Goal: Task Accomplishment & Management: Manage account settings

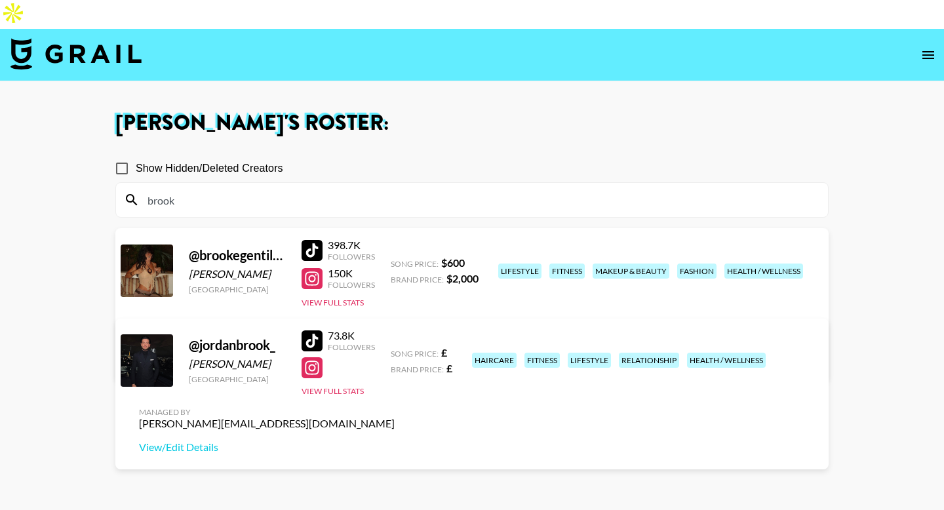
drag, startPoint x: 0, startPoint y: 0, endPoint x: 111, endPoint y: 16, distance: 112.6
click at [111, 38] on img at bounding box center [75, 53] width 131 height 31
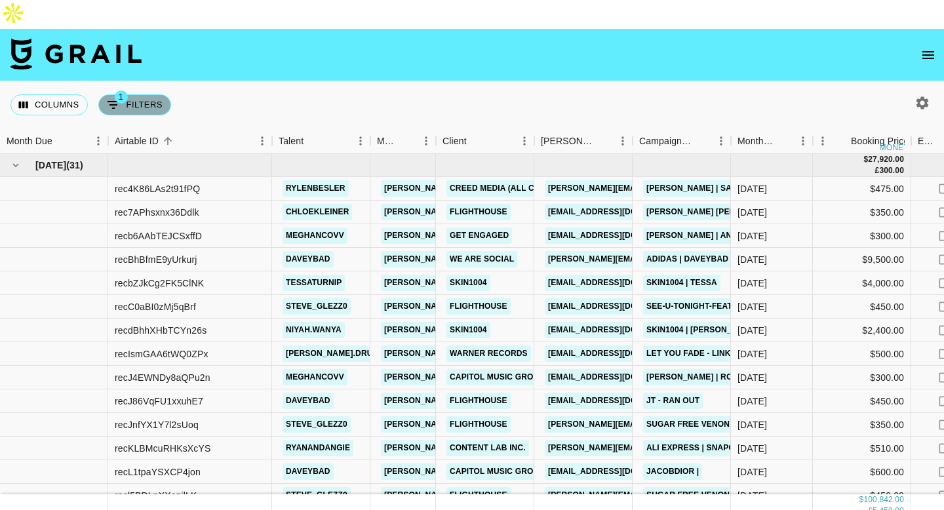
click at [131, 94] on button "1 Filters" at bounding box center [134, 104] width 73 height 21
select select "status"
select select "not"
select select "declined"
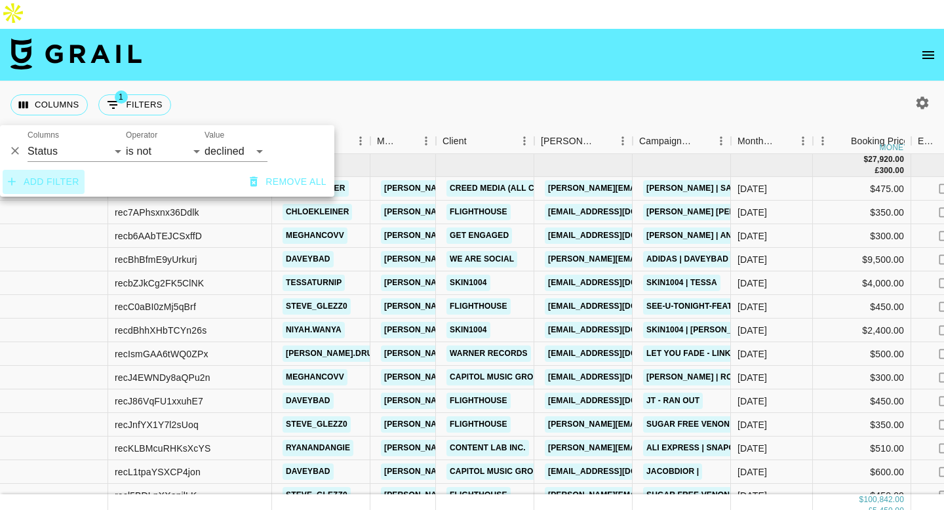
click at [60, 181] on button "Add filter" at bounding box center [44, 182] width 82 height 24
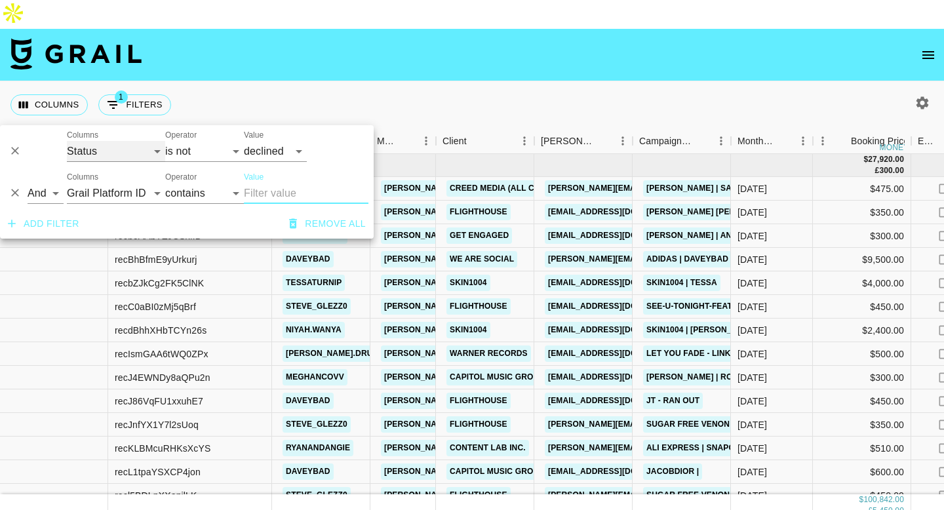
click at [99, 149] on select "Grail Platform ID Airtable ID Talent Manager Client [PERSON_NAME] Campaign (Typ…" at bounding box center [116, 151] width 98 height 21
click at [115, 191] on select "Grail Platform ID Airtable ID Talent Manager Client [PERSON_NAME] Campaign (Typ…" at bounding box center [116, 193] width 98 height 21
select select "talentName"
click at [67, 183] on select "Grail Platform ID Airtable ID Talent Manager Client [PERSON_NAME] Campaign (Typ…" at bounding box center [116, 193] width 98 height 21
click at [260, 190] on input "Value" at bounding box center [306, 193] width 125 height 21
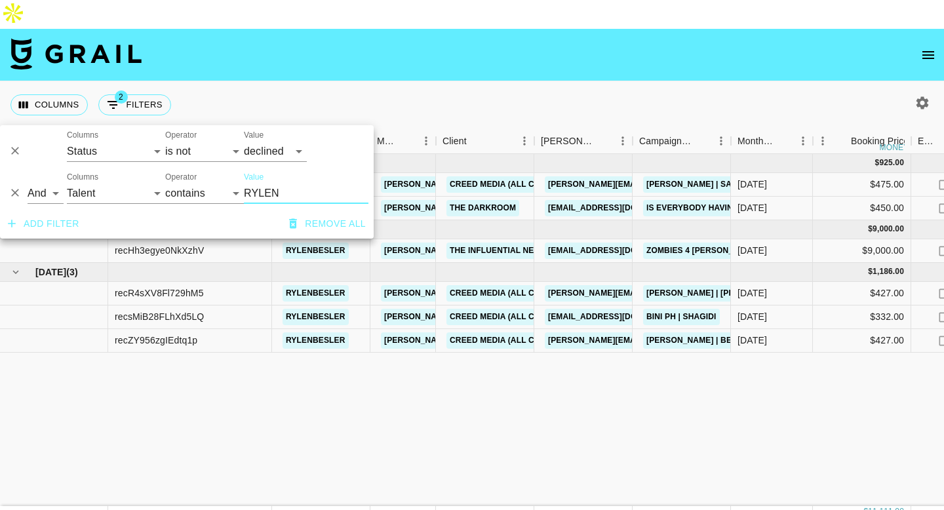
type input "RYLEN"
click at [389, 81] on div "Columns 2 Filters + Booking" at bounding box center [472, 104] width 944 height 47
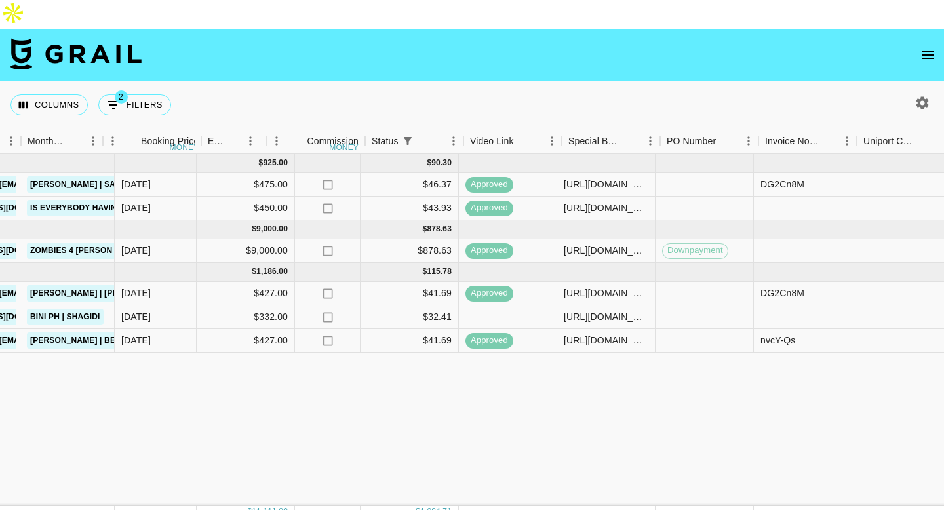
scroll to position [0, 710]
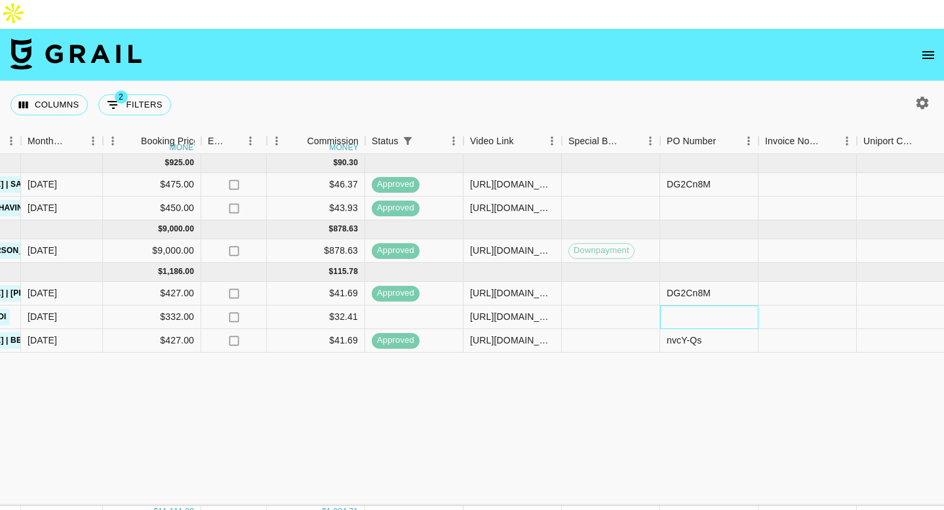
click at [693, 305] on div at bounding box center [709, 317] width 98 height 24
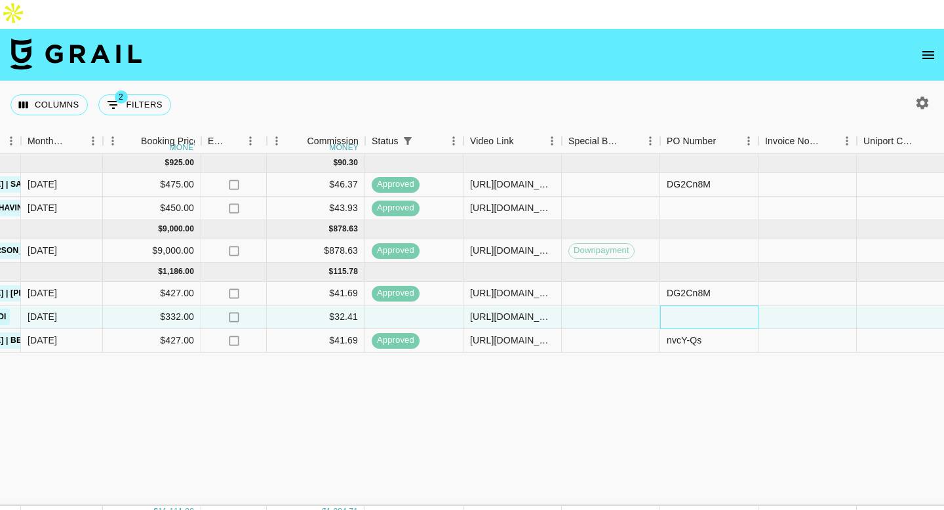
click at [693, 305] on div at bounding box center [709, 317] width 98 height 24
type input "U2w2dz"
click at [716, 356] on div "[DATE] ( 2 ) $ 925.00 $ 90.30 rec4K86LAs2t91fPQ rylenbesler [PERSON_NAME][EMAIL…" at bounding box center [345, 330] width 2110 height 352
click at [796, 305] on div at bounding box center [807, 317] width 98 height 24
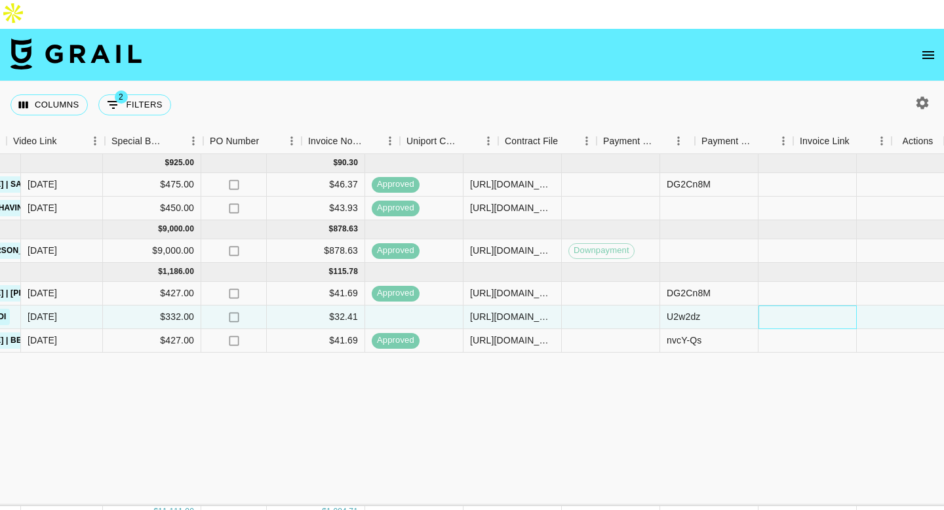
scroll to position [0, 1166]
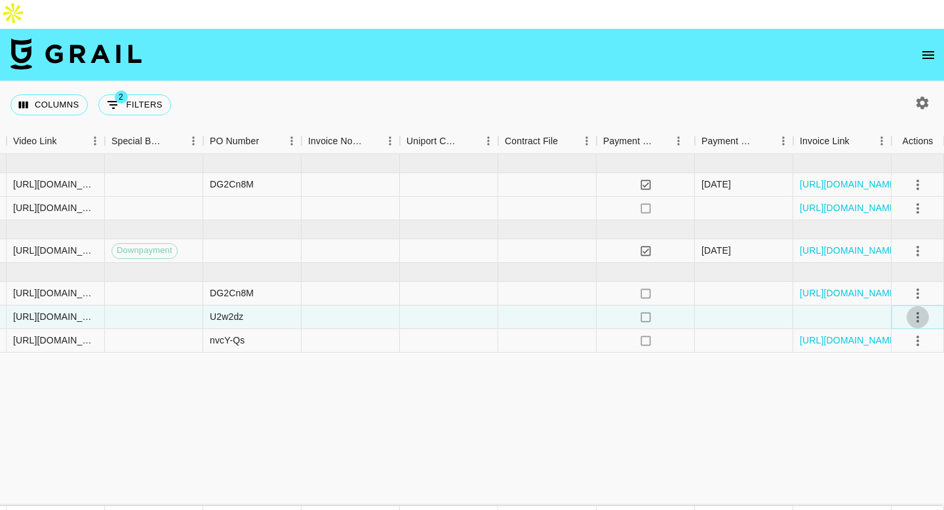
click at [906, 306] on button "select merge strategy" at bounding box center [917, 317] width 22 height 22
click at [895, 415] on div "Approve" at bounding box center [889, 411] width 40 height 16
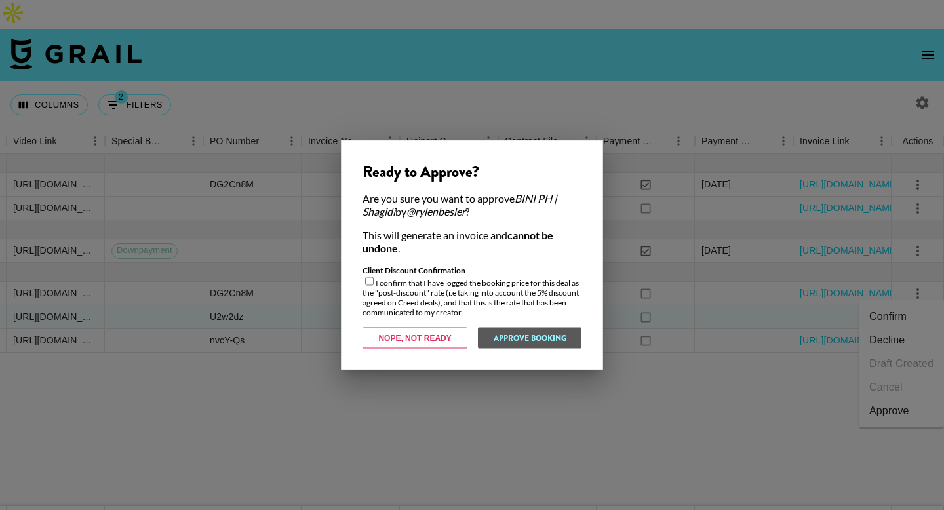
click at [372, 281] on input "checkbox" at bounding box center [369, 281] width 9 height 9
checkbox input "true"
click at [536, 336] on button "Approve Booking" at bounding box center [529, 338] width 104 height 21
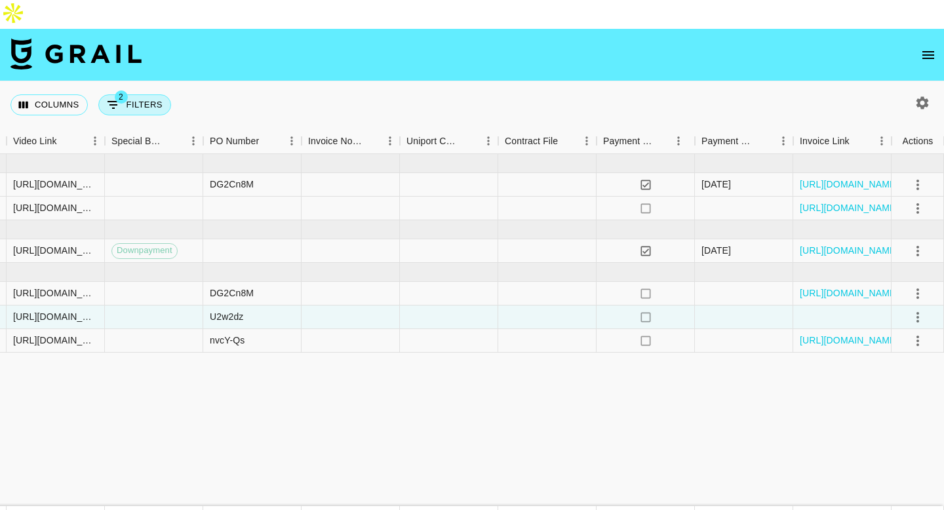
click at [134, 94] on button "2 Filters" at bounding box center [134, 104] width 73 height 21
select select "status"
select select "not"
select select "declined"
select select "talentName"
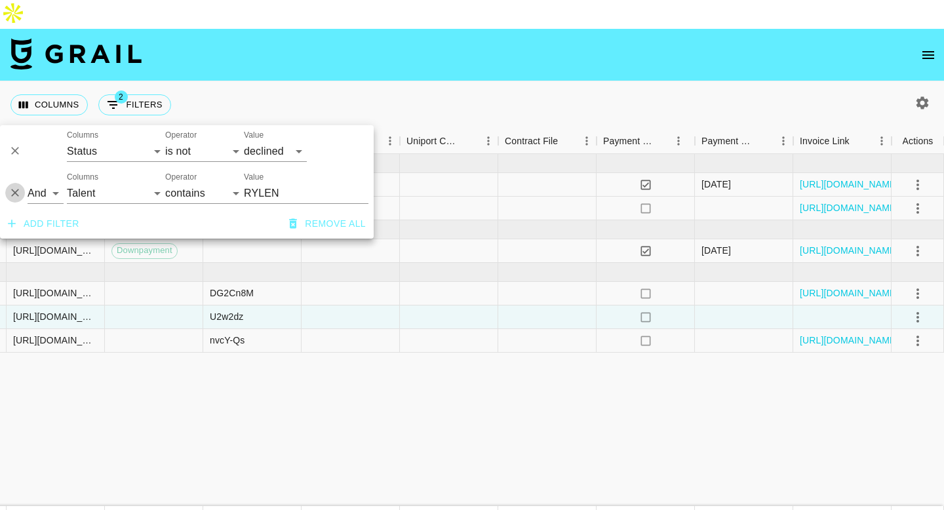
click at [14, 193] on icon "Delete" at bounding box center [15, 193] width 8 height 8
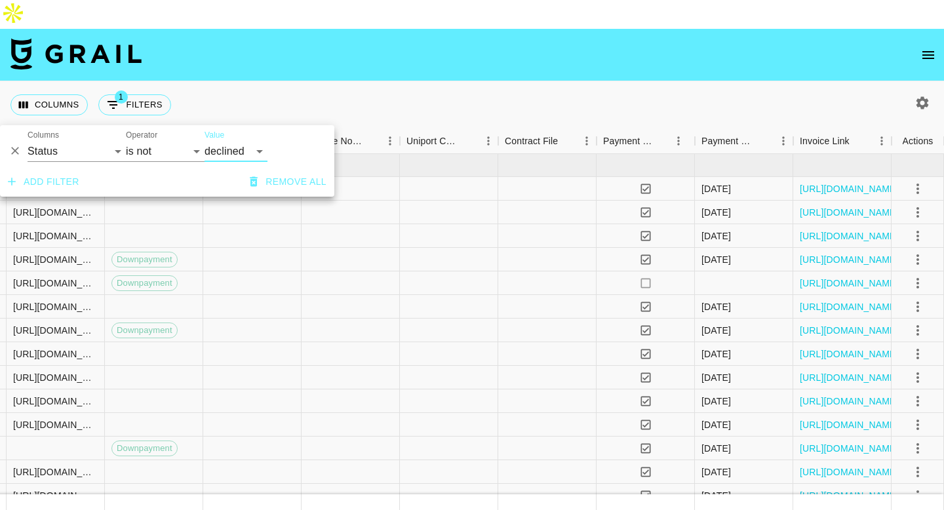
click at [433, 86] on div "Columns 1 Filters + Booking" at bounding box center [472, 104] width 944 height 47
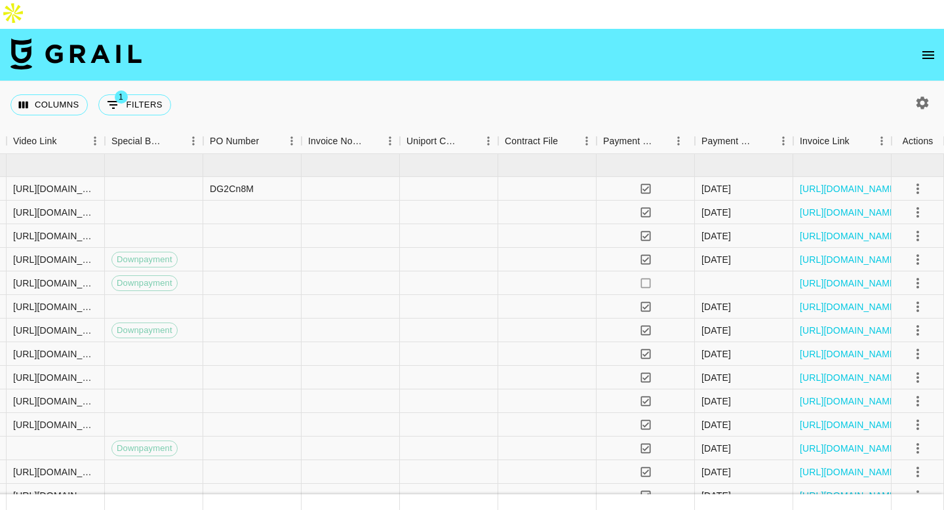
click at [925, 95] on icon "button" at bounding box center [922, 103] width 16 height 16
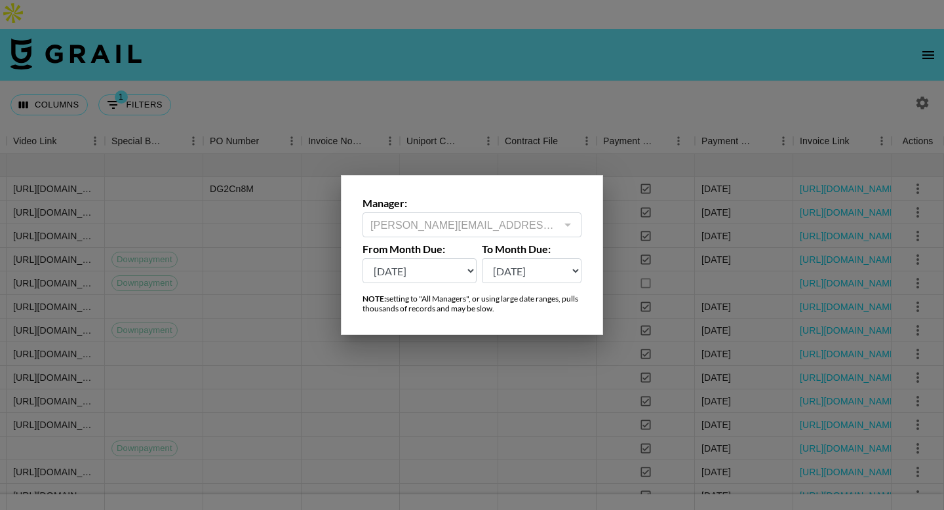
click at [434, 272] on select "[DATE] Aug '[DATE] Jun '[DATE] Apr '[DATE] Feb '[DATE] Dec '[DATE] Oct '[DATE] …" at bounding box center [419, 270] width 114 height 25
select select "[DATE]"
click at [362, 258] on select "[DATE] Aug '[DATE] Jun '[DATE] Apr '[DATE] Feb '[DATE] Dec '[DATE] Oct '[DATE] …" at bounding box center [419, 270] width 114 height 25
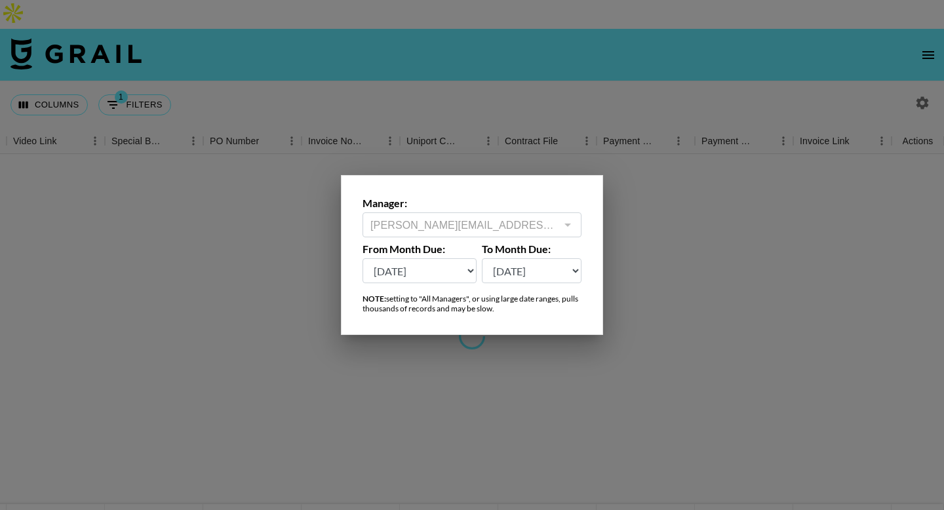
click at [326, 69] on div at bounding box center [472, 255] width 944 height 510
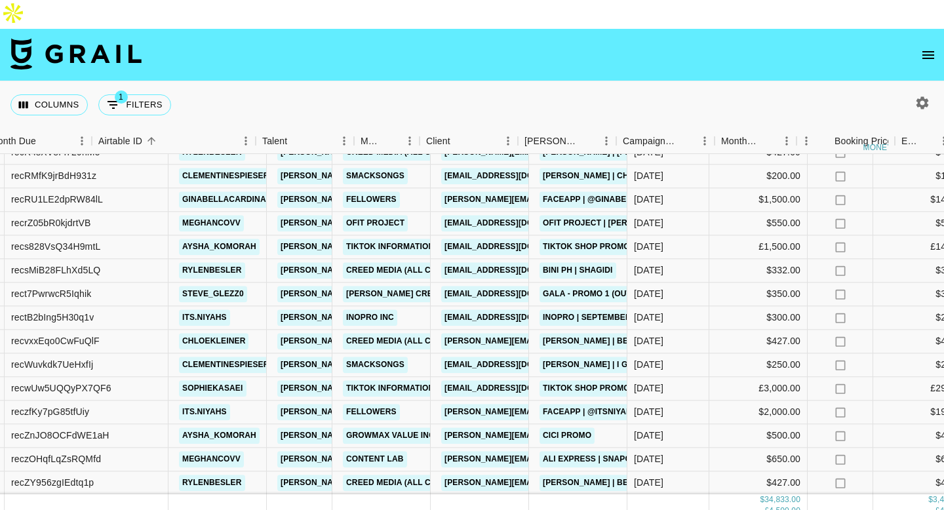
scroll to position [484, 0]
